Goal: Task Accomplishment & Management: Use online tool/utility

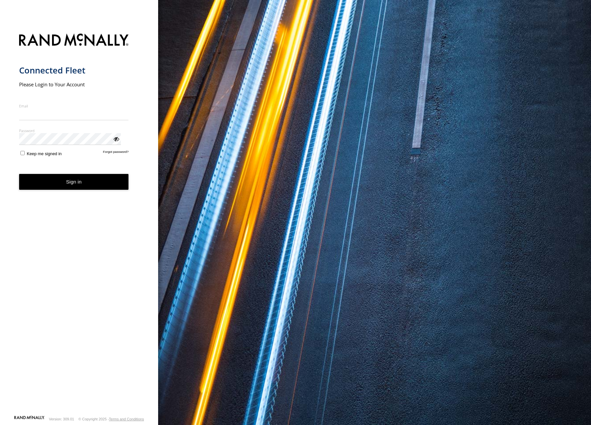
click at [40, 108] on input "Email" at bounding box center [74, 114] width 110 height 12
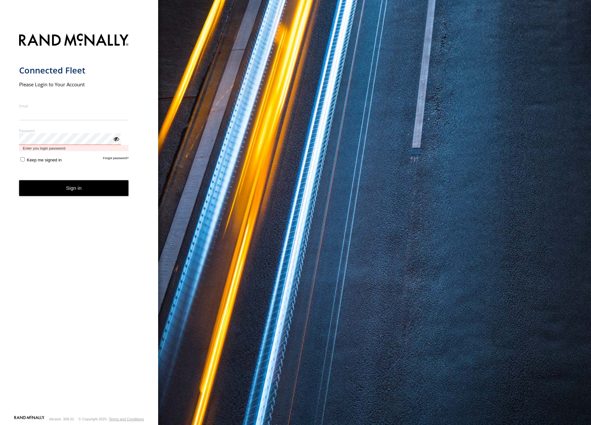
click at [43, 132] on div "Password Enter you login password" at bounding box center [74, 139] width 110 height 23
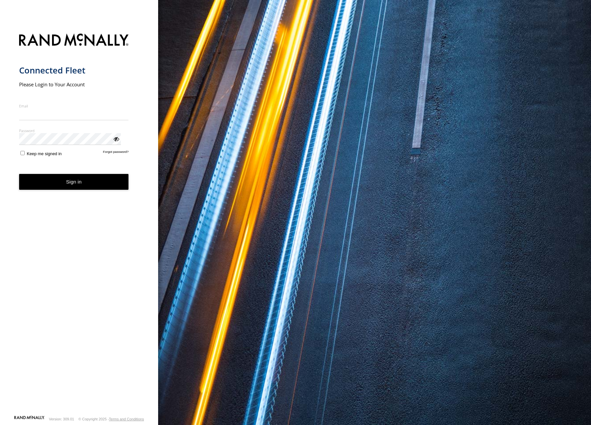
click at [43, 108] on input "Email" at bounding box center [74, 114] width 110 height 12
click at [32, 32] on img "main" at bounding box center [74, 40] width 110 height 17
drag, startPoint x: 246, startPoint y: 148, endPoint x: 241, endPoint y: 148, distance: 5.6
click at [246, 148] on div "You are using a web browser that is not supported by this application. This web…" at bounding box center [374, 212] width 433 height 425
